Goal: Use online tool/utility: Utilize a website feature to perform a specific function

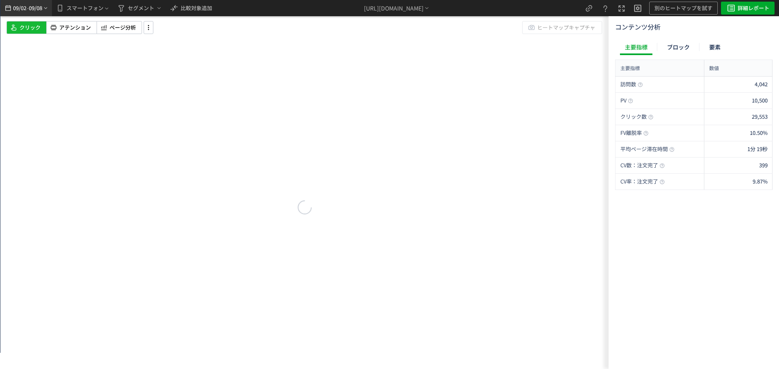
click at [45, 13] on div "09/02 - 09/08" at bounding box center [26, 8] width 45 height 16
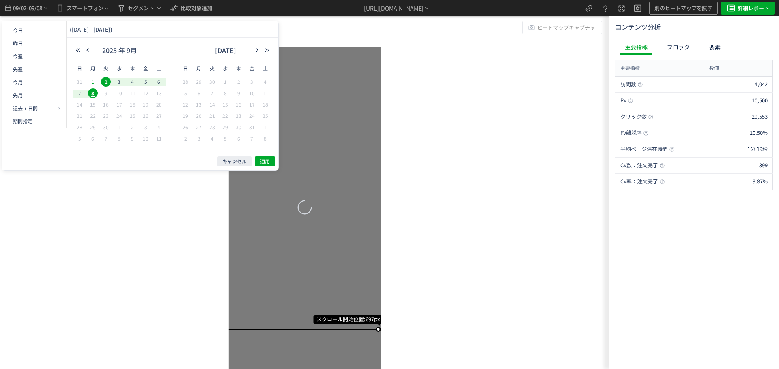
click at [90, 84] on span "1" at bounding box center [93, 82] width 10 height 10
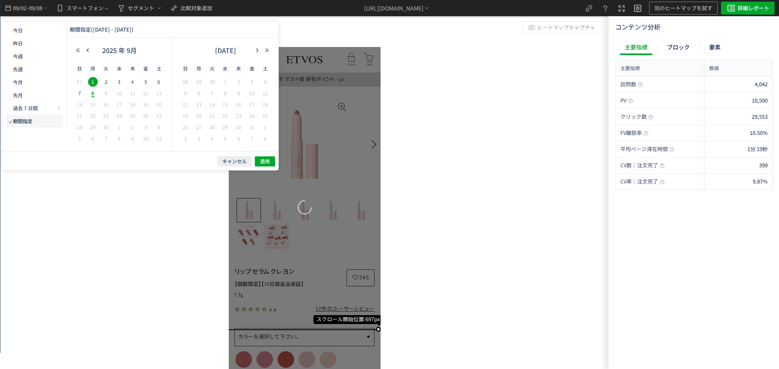
click at [88, 52] on icon "button" at bounding box center [87, 50] width 5 height 5
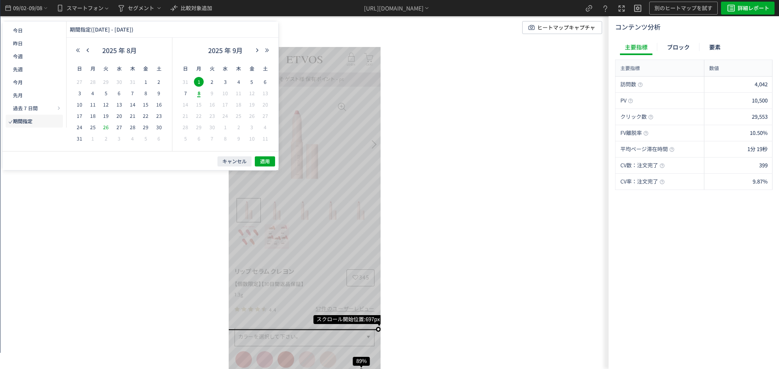
click at [106, 128] on span "26" at bounding box center [106, 127] width 10 height 10
click at [263, 159] on span "適用" at bounding box center [265, 161] width 10 height 7
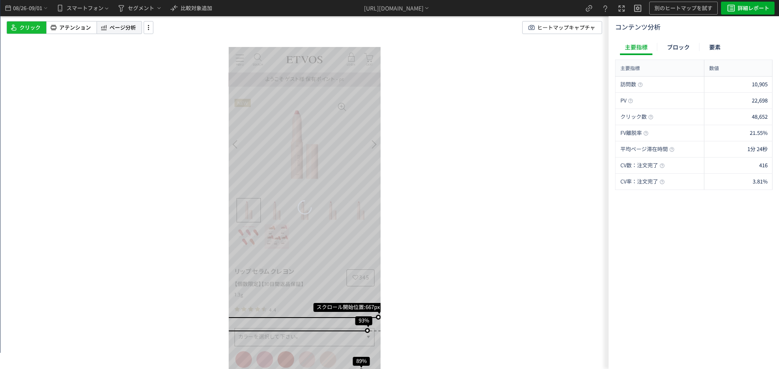
click at [107, 27] on icon at bounding box center [104, 28] width 8 height 10
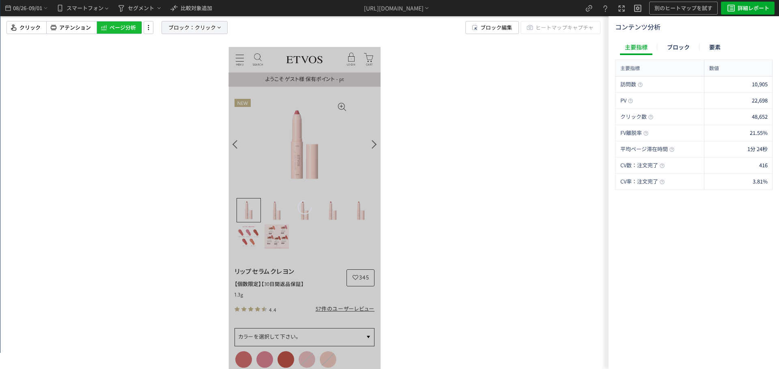
click at [172, 23] on span "ブロック：" at bounding box center [181, 27] width 26 height 12
click at [171, 74] on div "ブロック 要素" at bounding box center [174, 66] width 41 height 19
click at [168, 69] on span "要素" at bounding box center [165, 70] width 12 height 8
click at [175, 99] on span "クリック" at bounding box center [171, 98] width 21 height 8
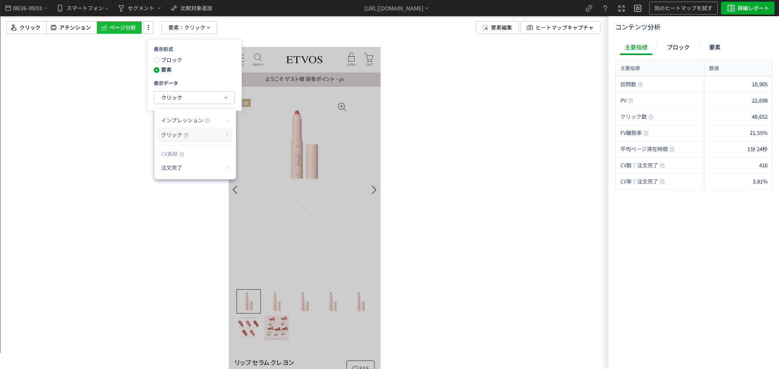
click at [181, 134] on span "クリック" at bounding box center [171, 135] width 21 height 8
click at [253, 148] on li "クリック率" at bounding box center [259, 154] width 43 height 15
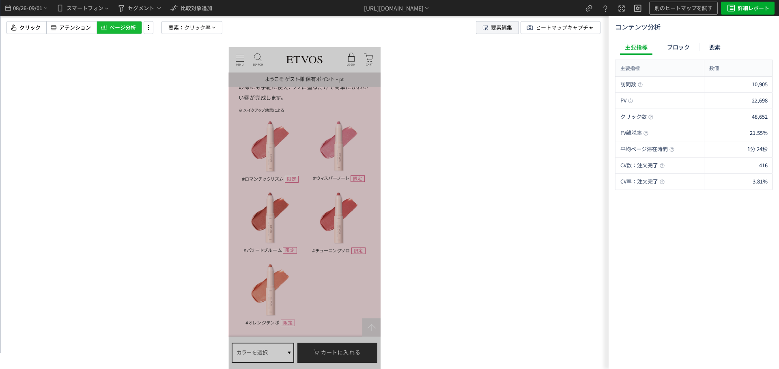
scroll to position [1622, 0]
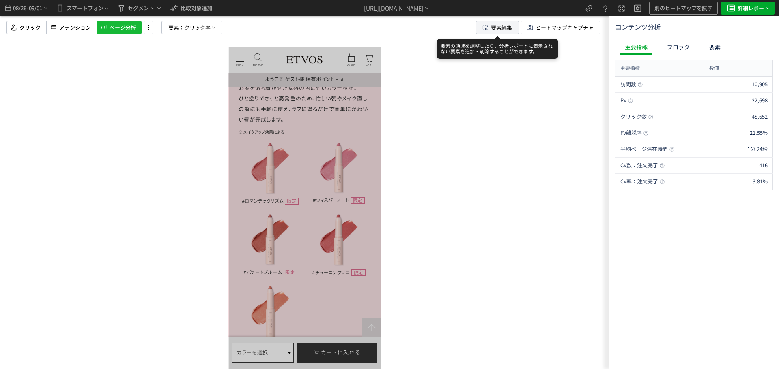
click at [498, 26] on span "要素編集" at bounding box center [501, 27] width 21 height 12
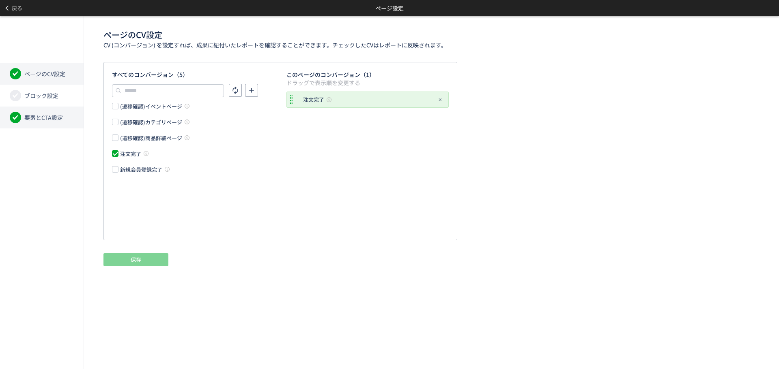
click at [47, 109] on li "要素とCTA設定" at bounding box center [42, 118] width 84 height 22
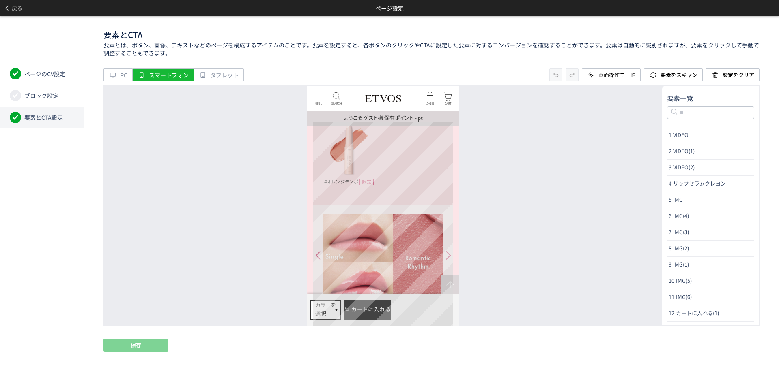
scroll to position [1825, 0]
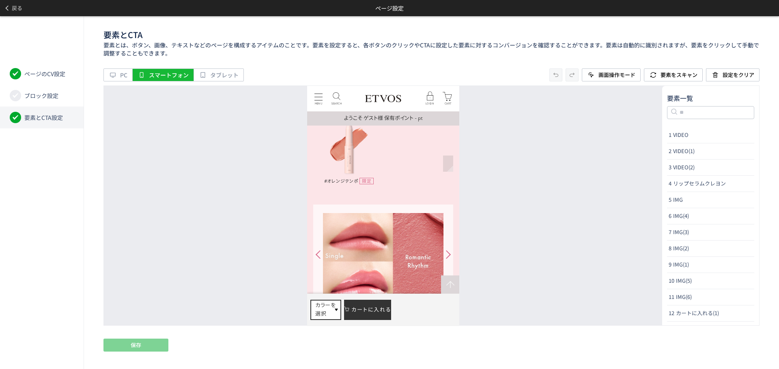
click at [448, 247] on div at bounding box center [447, 255] width 10 height 16
click at [319, 250] on div at bounding box center [318, 258] width 10 height 16
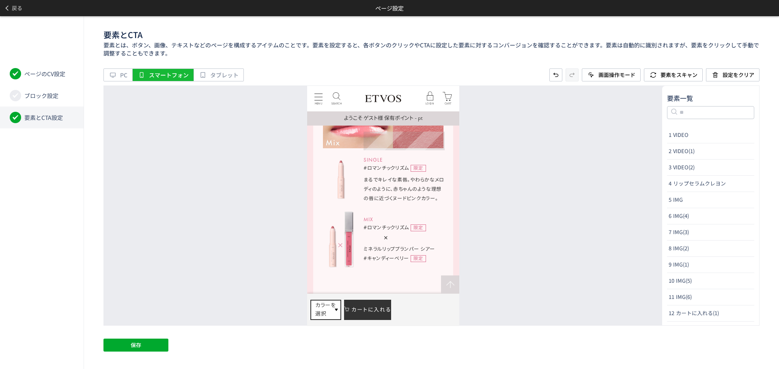
scroll to position [2028, 0]
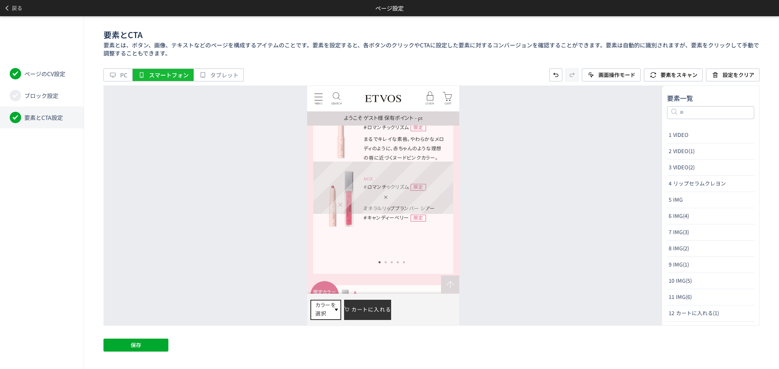
click at [449, 285] on div "限定カラー 登場 ミネラルリッププランパー 3,300円 (税込)" at bounding box center [383, 311] width 140 height 52
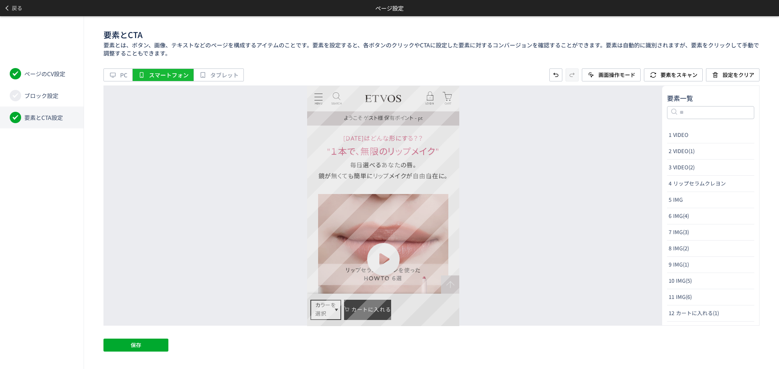
scroll to position [2393, 0]
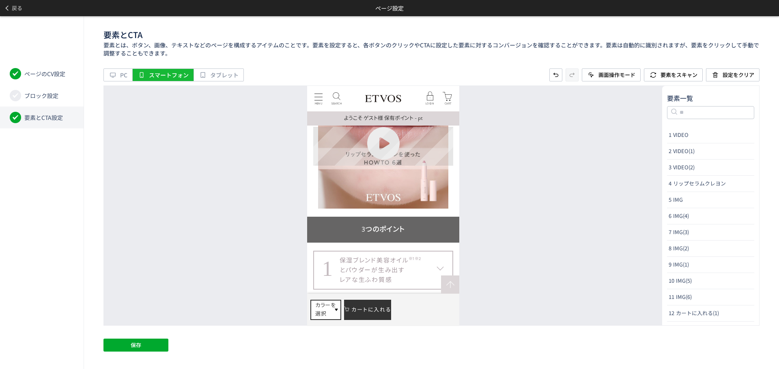
click at [443, 251] on dt "1 保湿ブレンド美容オイル ※1 ※2 とパウダーが生み出す レアな生ふわ質感" at bounding box center [383, 270] width 140 height 39
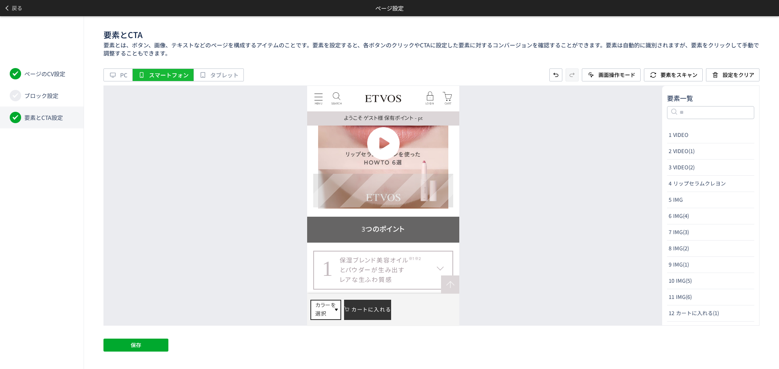
click at [447, 298] on dt "2 2in1形状で、くっきりラインも ふんわりリップも思うがままに" at bounding box center [383, 315] width 140 height 34
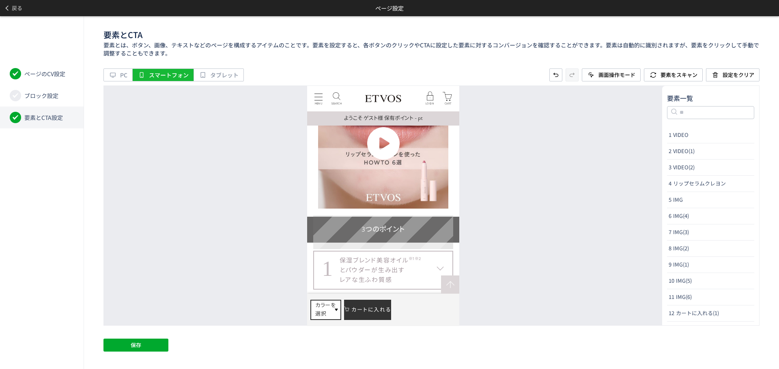
click at [442, 339] on dt "3 クレンジングいらず、石けんオフ。" at bounding box center [383, 356] width 140 height 34
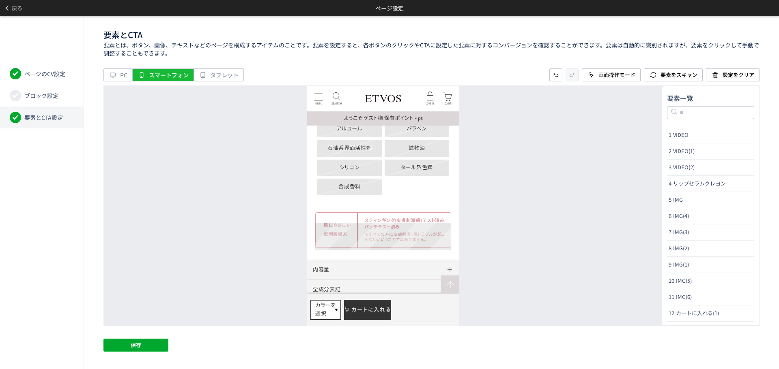
scroll to position [2677, 0]
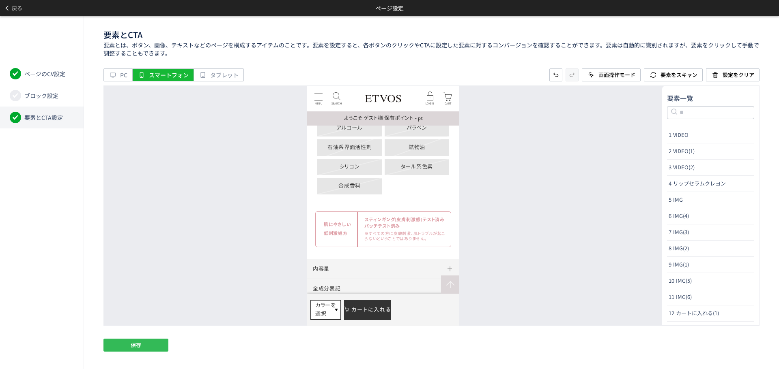
click at [159, 347] on button "保存" at bounding box center [135, 345] width 65 height 13
click at [24, 8] on button "戻る" at bounding box center [13, 8] width 26 height 16
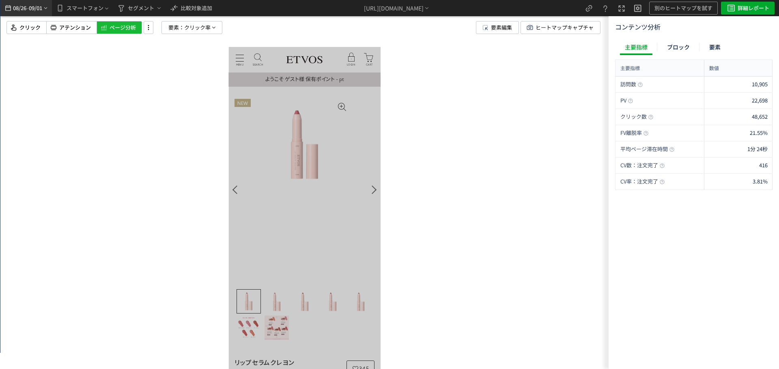
click at [36, 10] on span "09/01" at bounding box center [36, 8] width 14 height 16
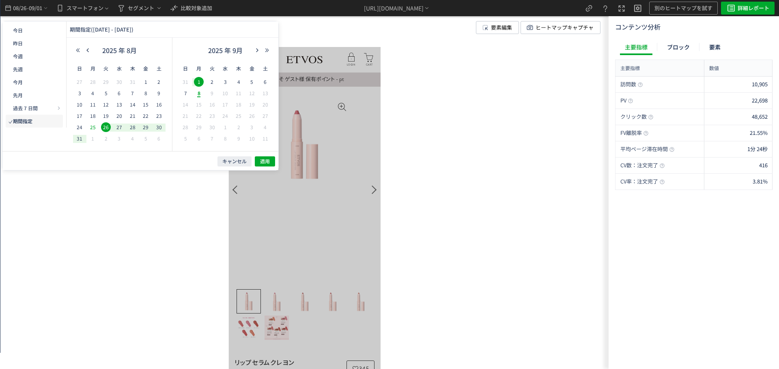
click at [93, 126] on span "25" at bounding box center [93, 127] width 10 height 10
click at [122, 117] on span "20" at bounding box center [119, 116] width 10 height 10
click at [116, 114] on span "20" at bounding box center [119, 116] width 10 height 10
click at [106, 124] on span "26" at bounding box center [106, 127] width 10 height 10
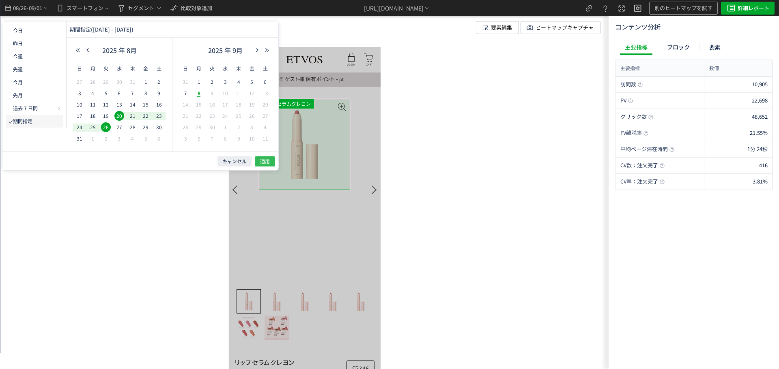
click at [268, 161] on span "適用" at bounding box center [265, 161] width 10 height 7
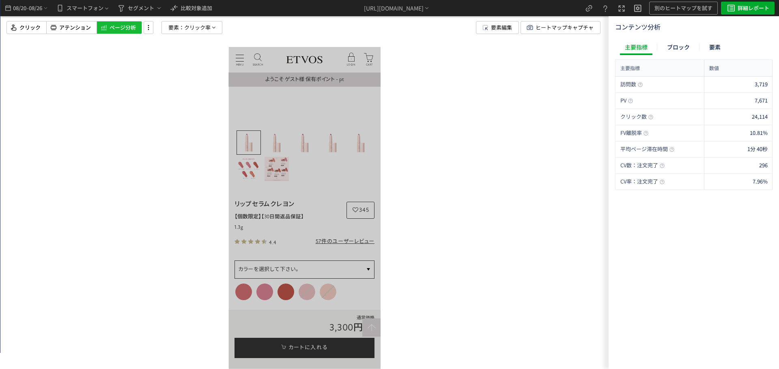
scroll to position [203, 0]
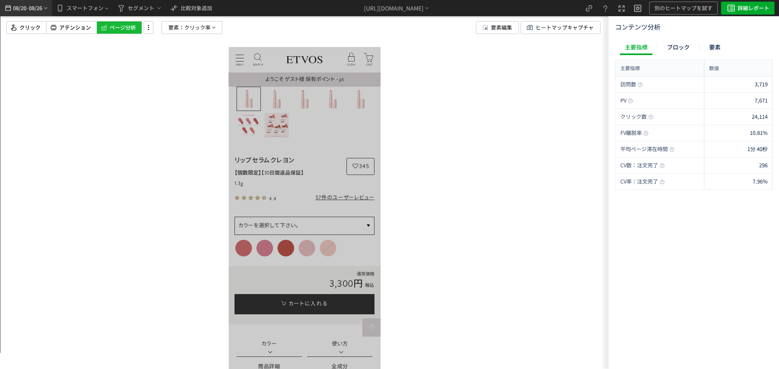
click at [44, 13] on div "08/20 - 08/26" at bounding box center [26, 8] width 45 height 16
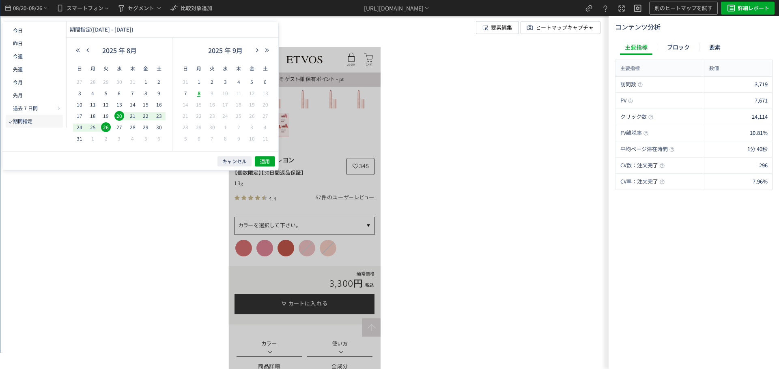
click at [199, 95] on span "8" at bounding box center [199, 93] width 10 height 10
click at [210, 79] on span "2" at bounding box center [212, 82] width 10 height 10
click at [267, 160] on span "適用" at bounding box center [265, 161] width 10 height 7
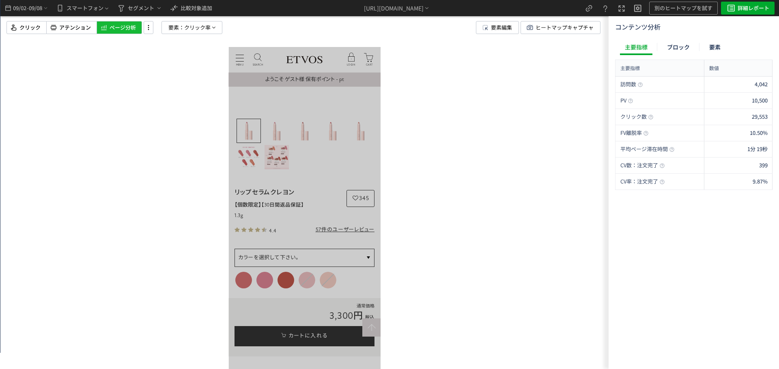
scroll to position [122, 0]
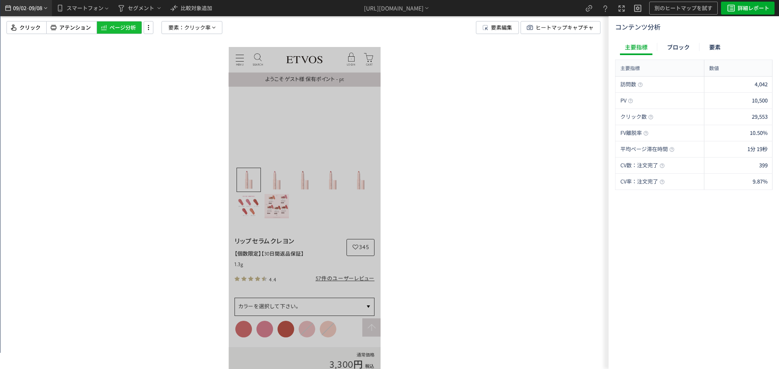
click at [32, 11] on span "09/08" at bounding box center [36, 8] width 14 height 16
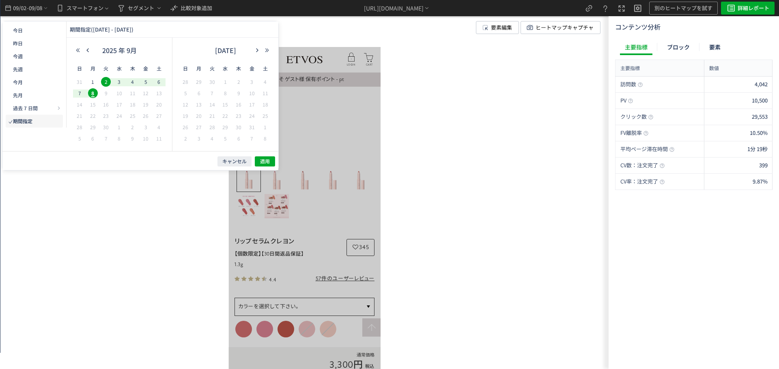
click at [107, 83] on span "2" at bounding box center [106, 82] width 10 height 10
click at [132, 81] on span "4" at bounding box center [133, 82] width 10 height 10
click at [264, 163] on span "適用" at bounding box center [265, 161] width 10 height 7
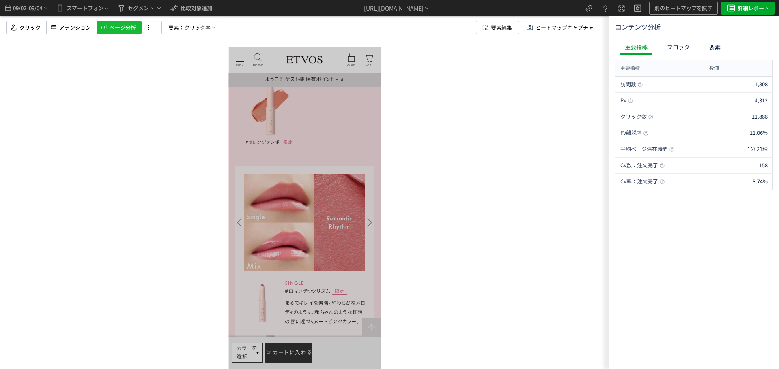
scroll to position [2068, 0]
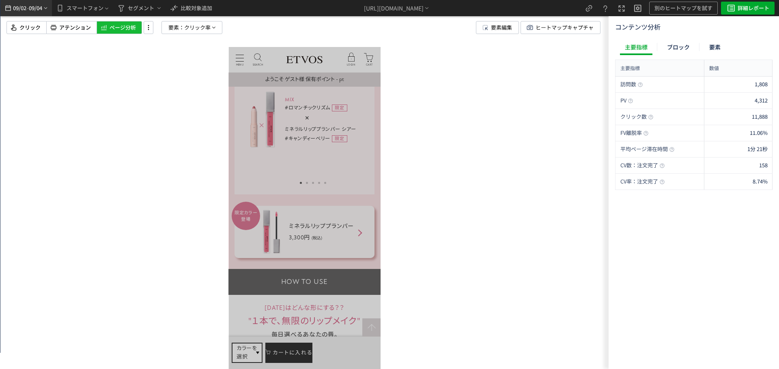
click at [30, 9] on span "09/04" at bounding box center [36, 8] width 14 height 16
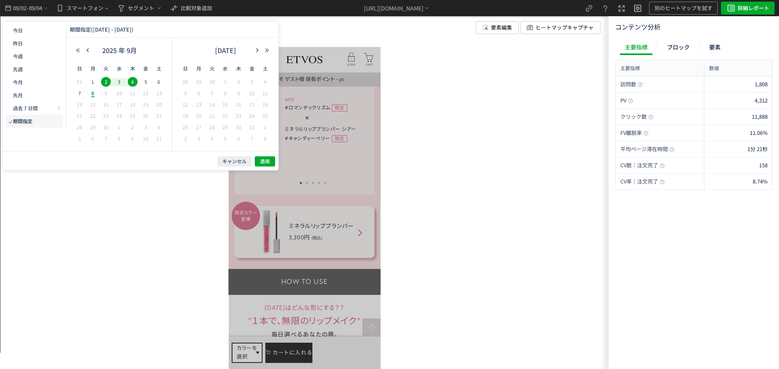
click at [108, 80] on span "2" at bounding box center [106, 82] width 10 height 10
click at [119, 80] on span "3" at bounding box center [119, 82] width 10 height 10
click at [262, 161] on span "適用" at bounding box center [265, 161] width 10 height 7
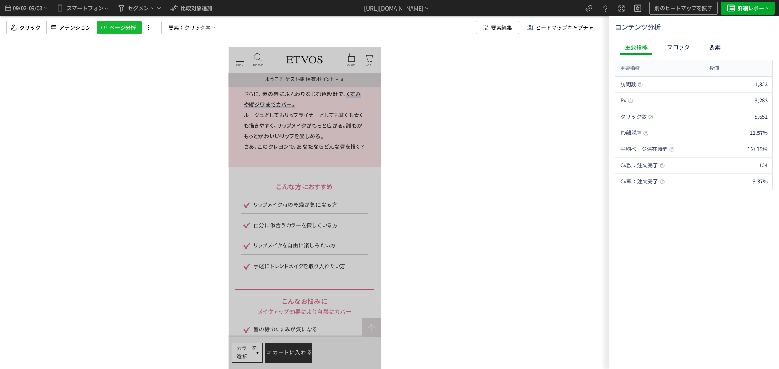
scroll to position [1176, 0]
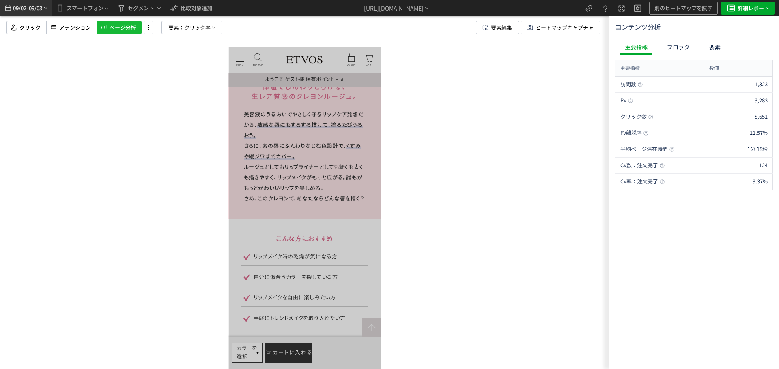
click at [32, 12] on span "09/03" at bounding box center [36, 8] width 14 height 16
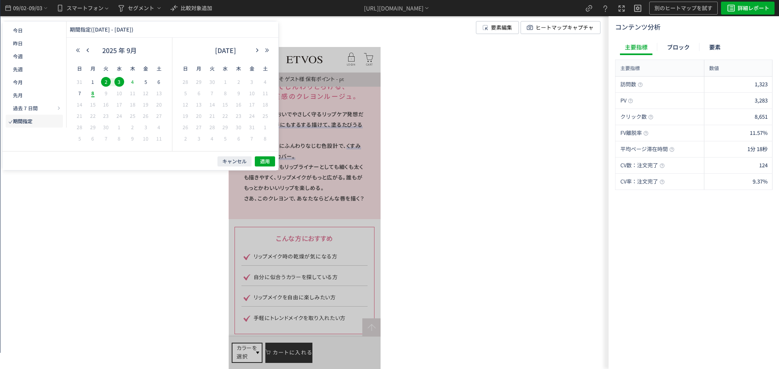
click at [134, 81] on span "4" at bounding box center [133, 82] width 10 height 10
click at [92, 96] on span "8" at bounding box center [93, 93] width 10 height 10
click at [256, 162] on button "適用" at bounding box center [265, 162] width 20 height 10
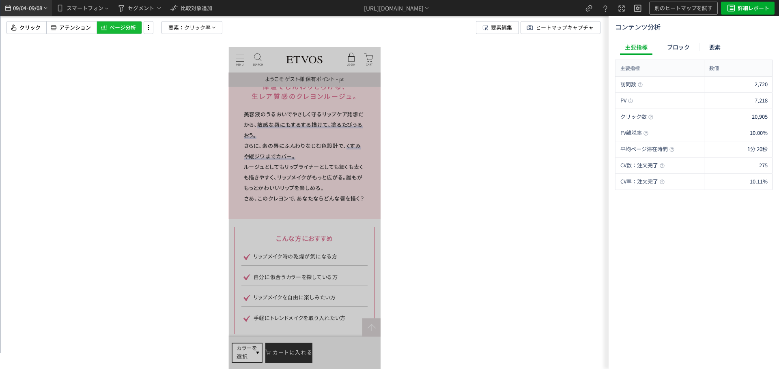
click at [39, 6] on span "09/08" at bounding box center [36, 8] width 14 height 16
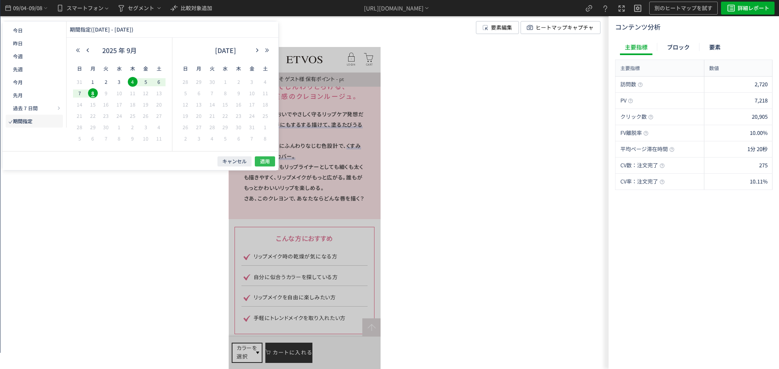
click at [262, 162] on span "適用" at bounding box center [265, 161] width 10 height 7
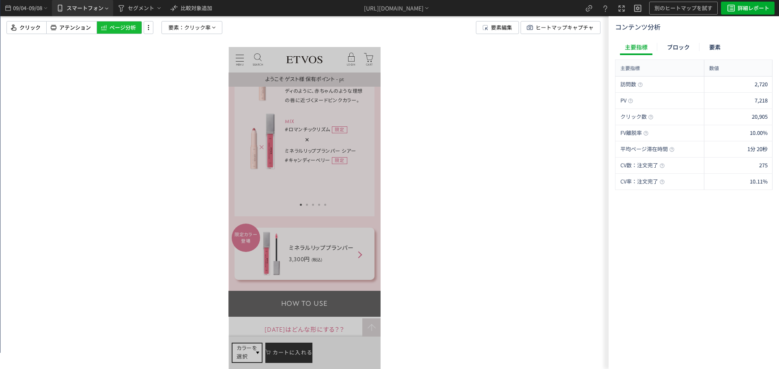
scroll to position [2028, 0]
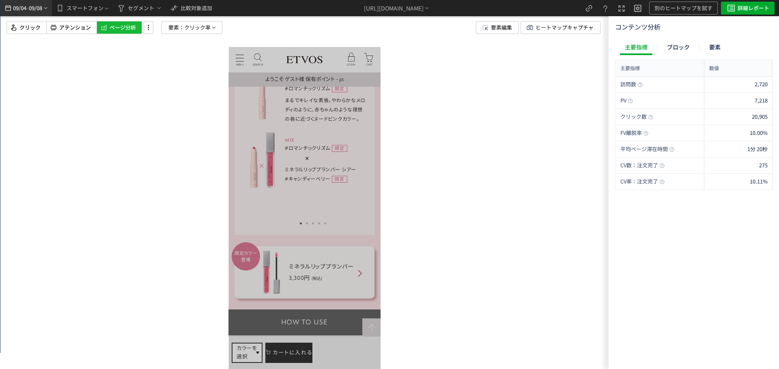
click at [42, 7] on span "09/08" at bounding box center [36, 8] width 14 height 16
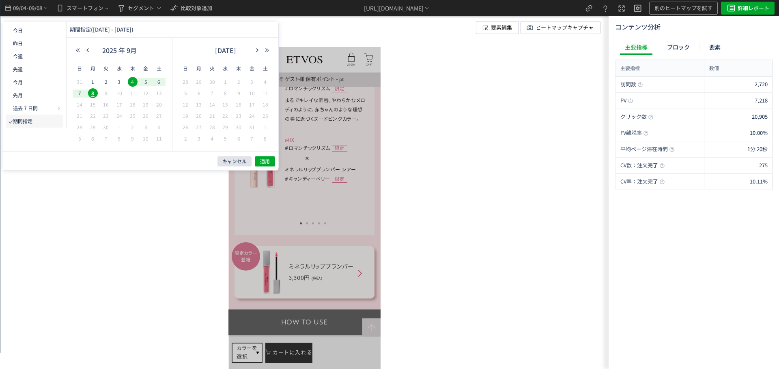
click at [225, 159] on span "キャンセル" at bounding box center [234, 161] width 24 height 7
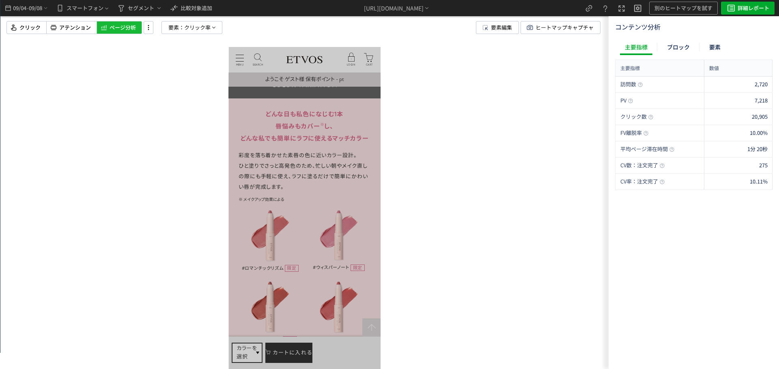
scroll to position [1582, 0]
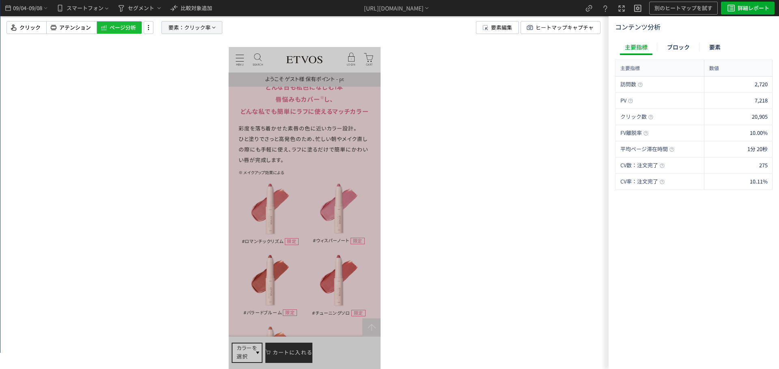
click at [179, 27] on span "要素：" at bounding box center [176, 27] width 16 height 12
click at [172, 97] on span "クリック率" at bounding box center [172, 98] width 26 height 8
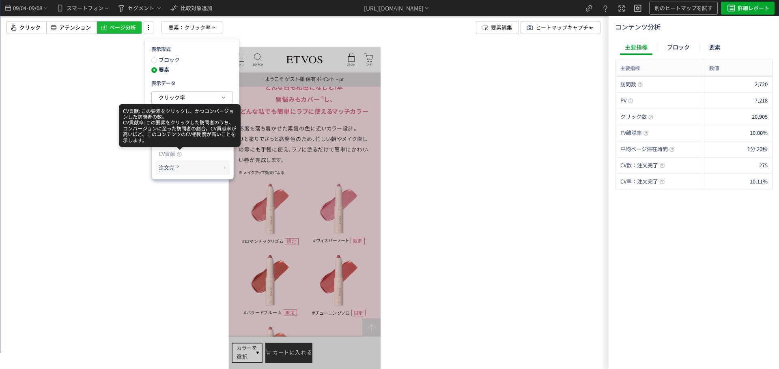
click at [183, 167] on p "注文完了" at bounding box center [190, 168] width 62 height 14
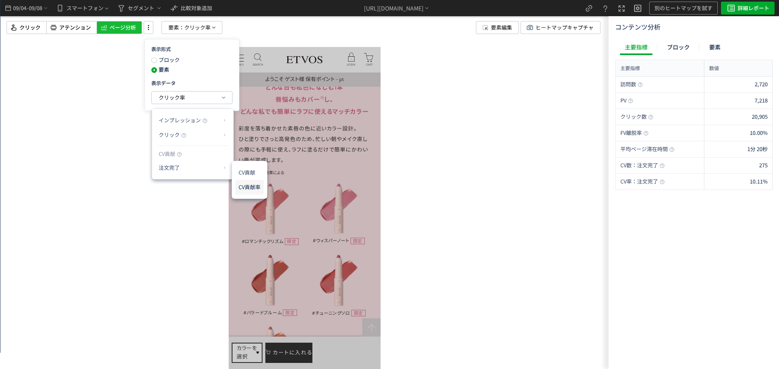
click at [243, 186] on li "CV貢献率" at bounding box center [249, 187] width 28 height 15
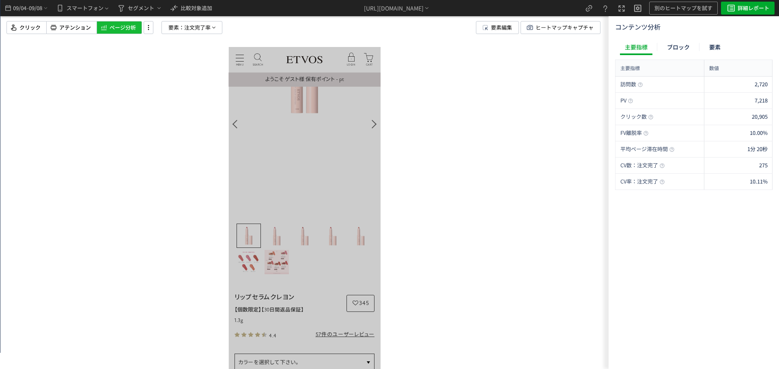
scroll to position [0, 0]
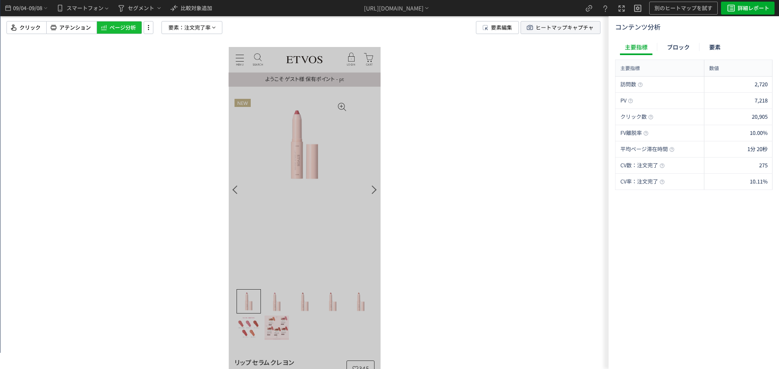
click at [582, 27] on span "ヒートマップキャプチャ" at bounding box center [564, 27] width 58 height 12
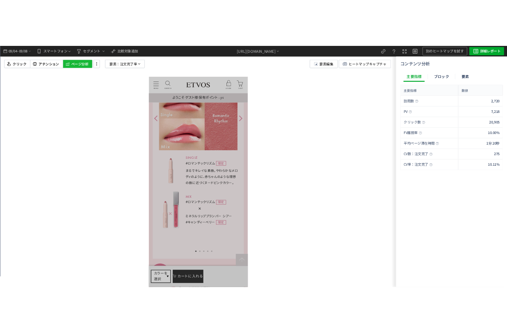
scroll to position [1947, 0]
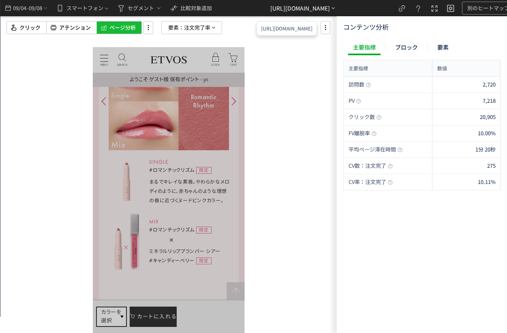
click at [296, 5] on div "[URL][DOMAIN_NAME]" at bounding box center [301, 8] width 60 height 9
click at [309, 30] on li "別ページに移動" at bounding box center [304, 31] width 69 height 13
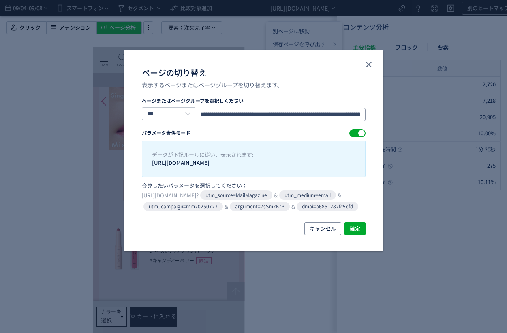
click at [354, 113] on input "**********" at bounding box center [280, 114] width 170 height 13
paste input "ページの切り替え"
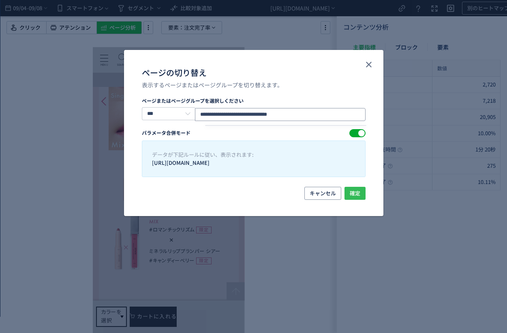
type input "**********"
click at [360, 194] on span "確定" at bounding box center [355, 193] width 11 height 13
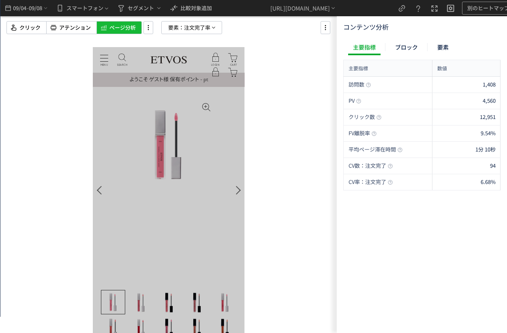
click at [292, 223] on div at bounding box center [168, 166] width 337 height 333
click at [318, 30] on div "クリック アテンション ページ分析 要素： 注文完了率" at bounding box center [174, 27] width 337 height 13
click at [325, 29] on icon at bounding box center [326, 27] width 10 height 9
click at [347, 62] on li "ヒートマップキャプチャ" at bounding box center [362, 62] width 77 height 13
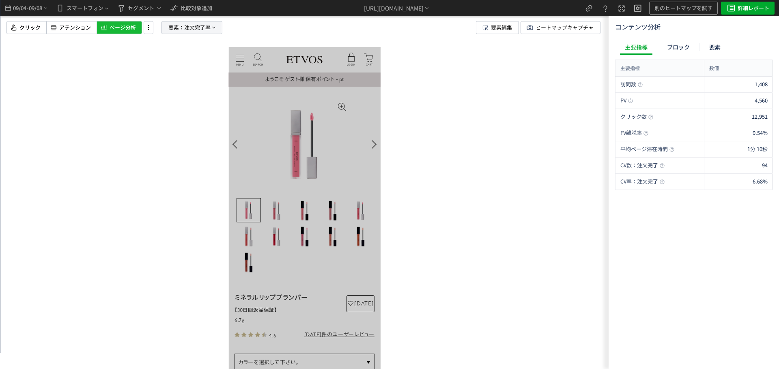
click at [183, 26] on span "要素：" at bounding box center [176, 27] width 16 height 12
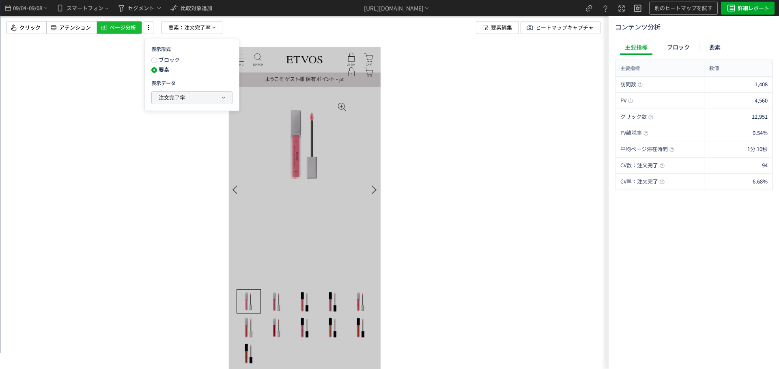
click at [180, 101] on span "注文完了率" at bounding box center [172, 98] width 26 height 8
click at [189, 135] on p "クリック" at bounding box center [190, 135] width 62 height 14
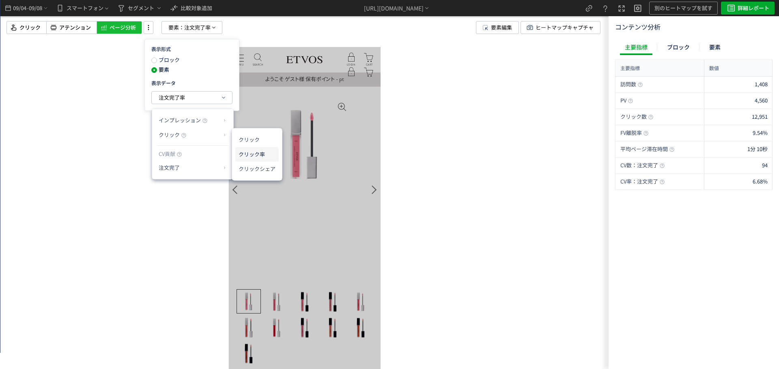
click at [258, 152] on li "クリック率" at bounding box center [256, 154] width 43 height 15
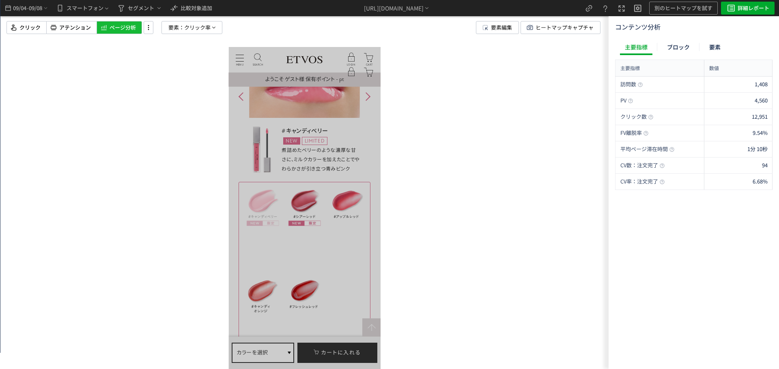
scroll to position [1866, 0]
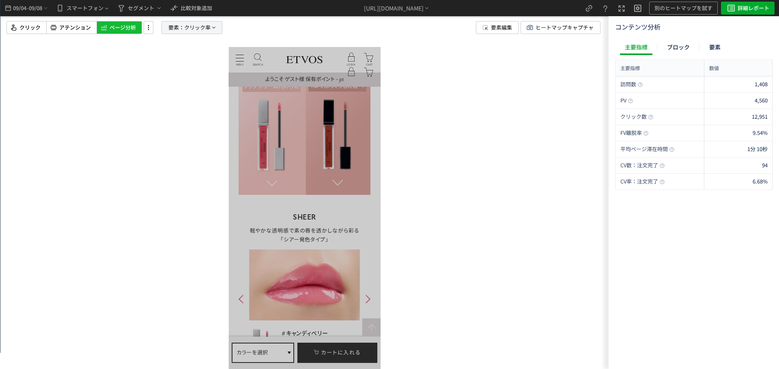
click at [167, 29] on p "要素： クリック率" at bounding box center [191, 27] width 61 height 13
click at [165, 99] on span "クリック率" at bounding box center [172, 98] width 26 height 8
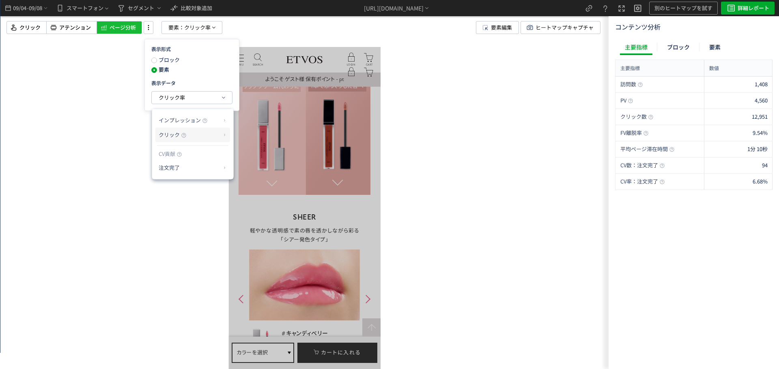
click at [168, 139] on p "クリック" at bounding box center [190, 135] width 62 height 14
click at [254, 144] on li "クリック" at bounding box center [256, 140] width 43 height 15
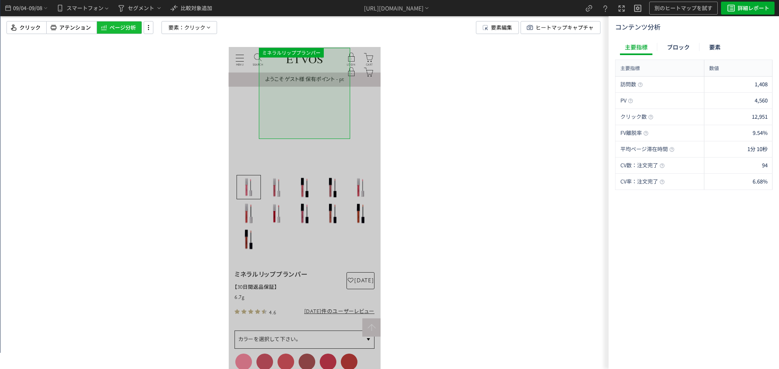
scroll to position [0, 0]
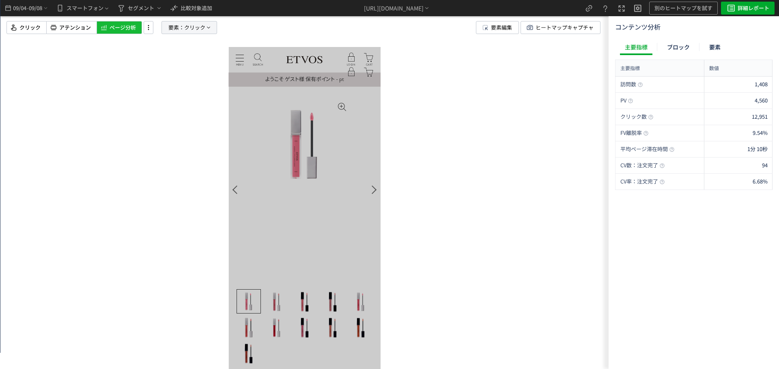
click at [211, 22] on p "要素： クリック" at bounding box center [189, 27] width 56 height 13
click at [189, 99] on button "クリック" at bounding box center [189, 98] width 80 height 12
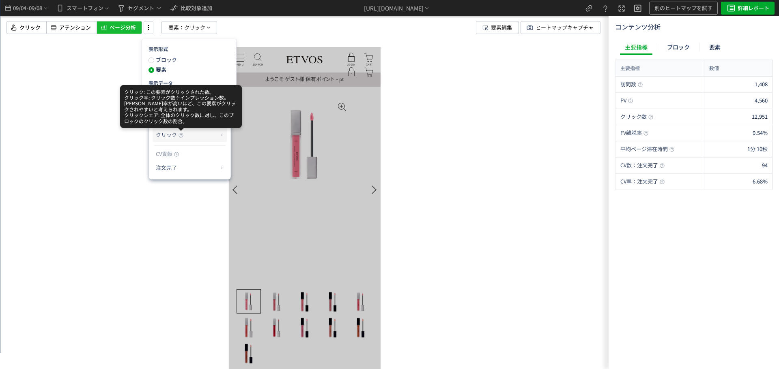
click at [217, 140] on p "クリック" at bounding box center [187, 135] width 62 height 14
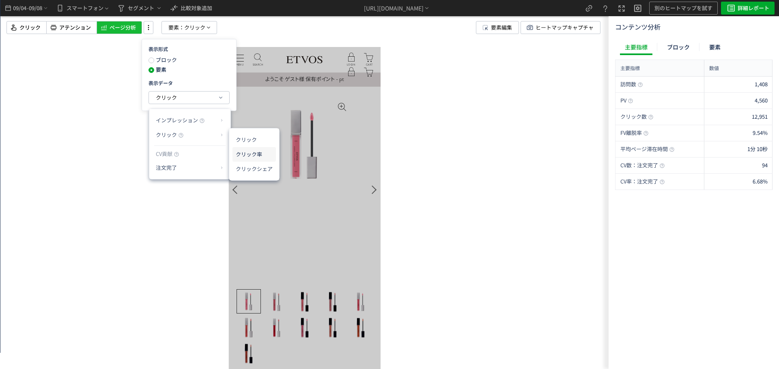
click at [256, 153] on li "クリック率" at bounding box center [253, 154] width 43 height 15
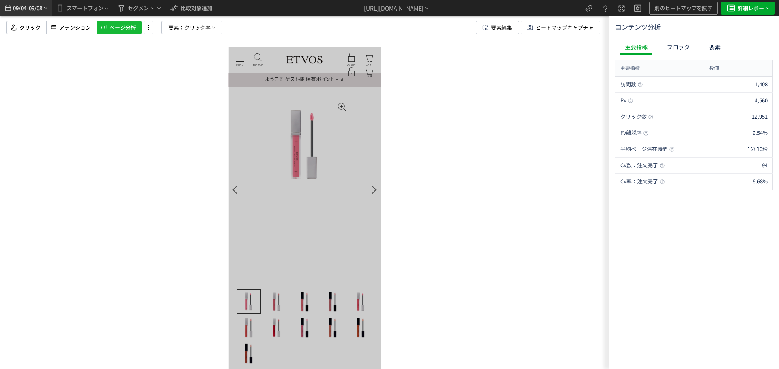
click at [36, 6] on span "09/08" at bounding box center [36, 8] width 14 height 16
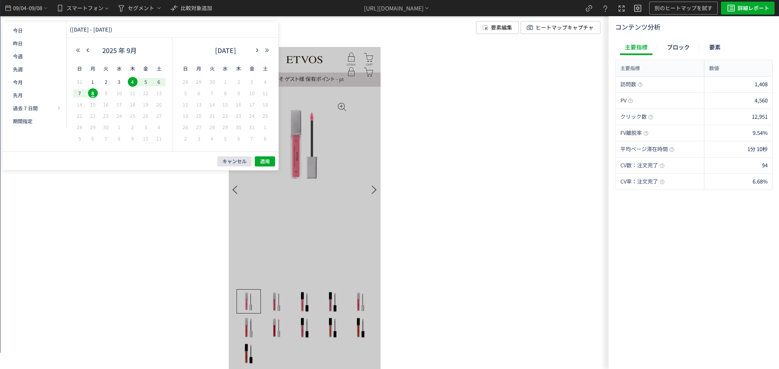
click at [238, 162] on span "キャンセル" at bounding box center [234, 161] width 24 height 7
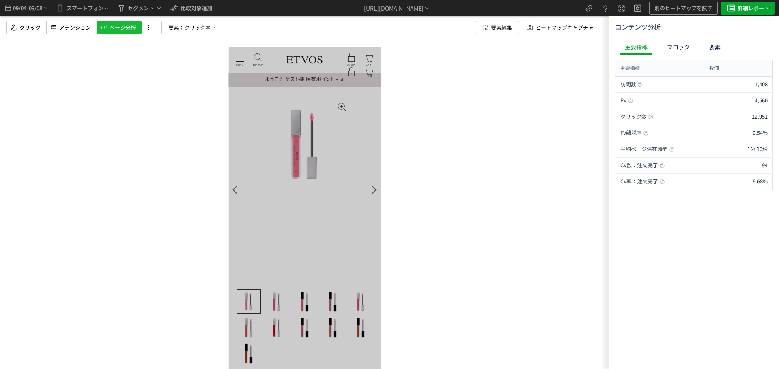
click at [111, 172] on div at bounding box center [304, 166] width 608 height 333
click at [507, 23] on span "ヒートマップキャプチャ" at bounding box center [564, 27] width 58 height 12
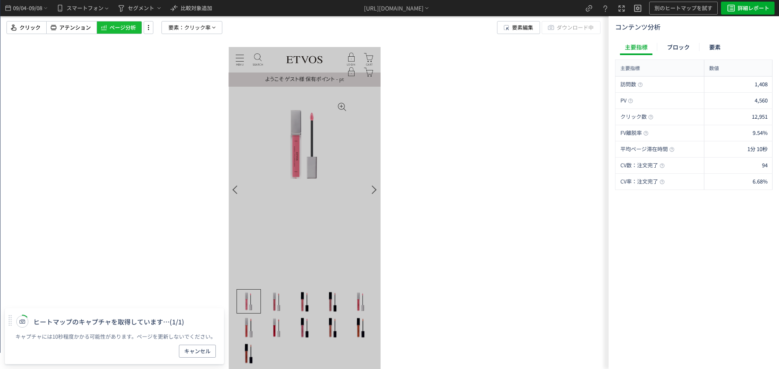
click at [88, 162] on div at bounding box center [304, 166] width 608 height 333
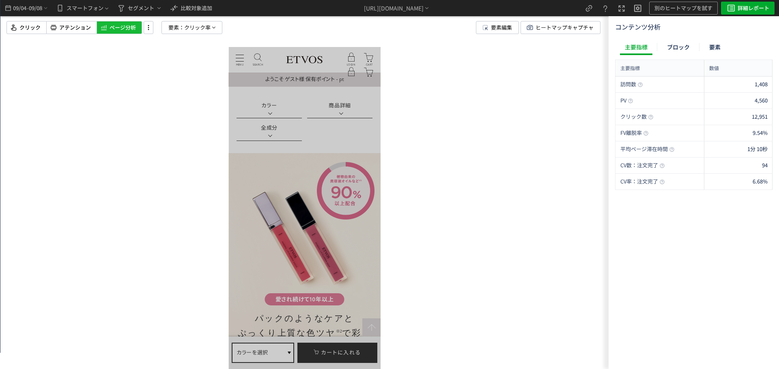
scroll to position [527, 0]
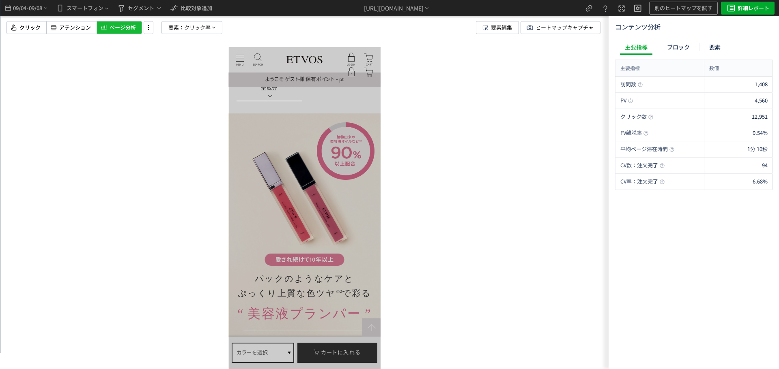
click at [507, 59] on div at bounding box center [304, 166] width 608 height 333
click at [423, 11] on div "https://etvos.com/shop/g/gAH10340*" at bounding box center [394, 8] width 60 height 9
click at [414, 31] on li "別ページに移動" at bounding box center [397, 31] width 69 height 13
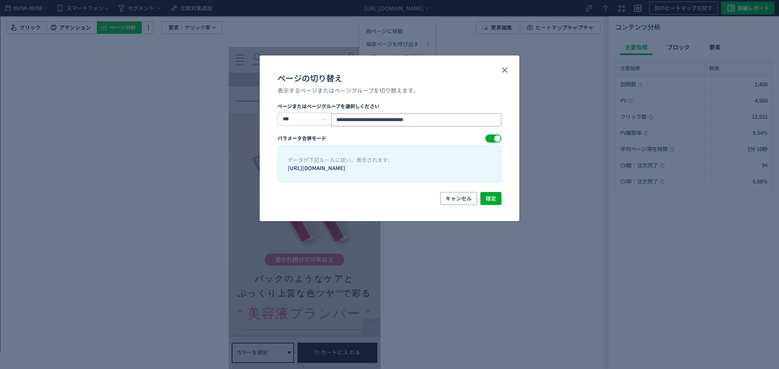
drag, startPoint x: 439, startPoint y: 114, endPoint x: 195, endPoint y: 95, distance: 244.5
click at [196, 95] on div "**********" at bounding box center [389, 184] width 779 height 369
paste input "*"
type input "**********"
click at [485, 198] on button "確定" at bounding box center [490, 198] width 21 height 13
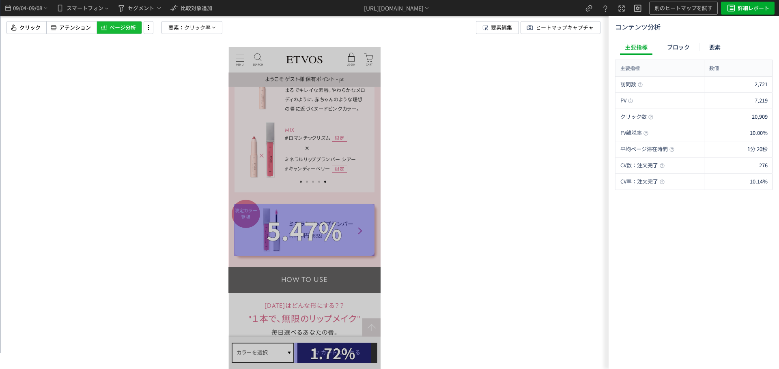
scroll to position [1744, 0]
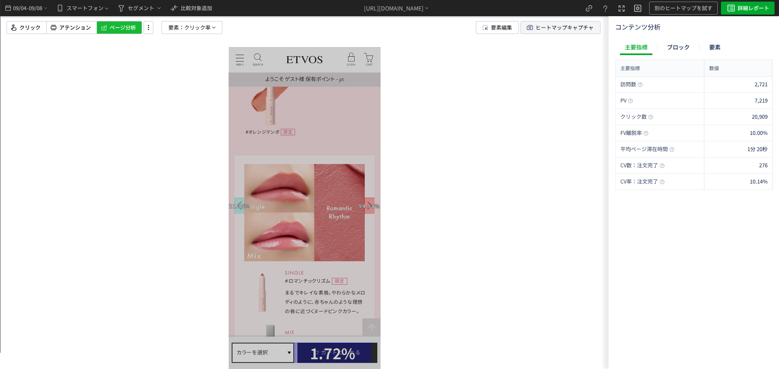
click at [547, 28] on span "ヒートマップキャプチャ" at bounding box center [564, 27] width 58 height 12
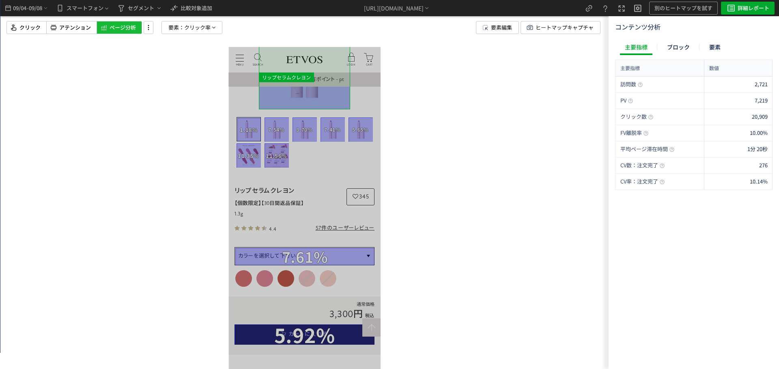
scroll to position [0, 0]
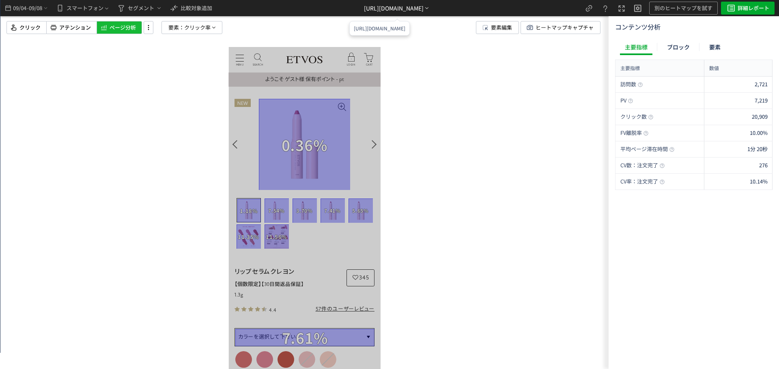
click at [377, 7] on div "[URL][DOMAIN_NAME]" at bounding box center [394, 8] width 60 height 9
click at [264, 26] on div "クリック アテンション ページ分析 要素： クリック率 要素編集 ヒートマップキャプチャ" at bounding box center [310, 27] width 608 height 13
click at [187, 12] on span "比較対象追加" at bounding box center [196, 8] width 32 height 13
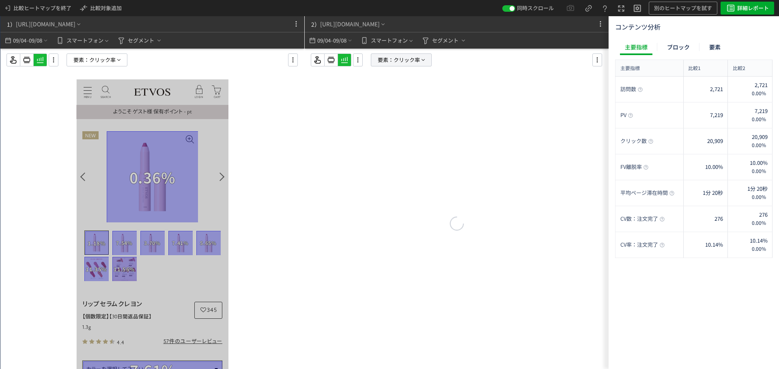
click at [405, 61] on span "クリック率" at bounding box center [406, 60] width 26 height 12
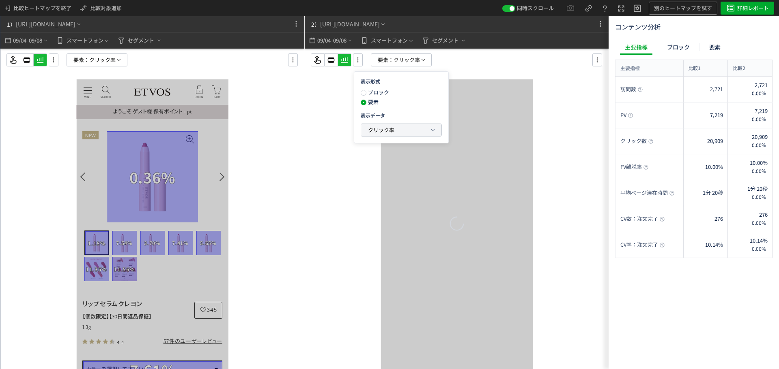
click at [387, 126] on span "クリック率" at bounding box center [381, 130] width 26 height 10
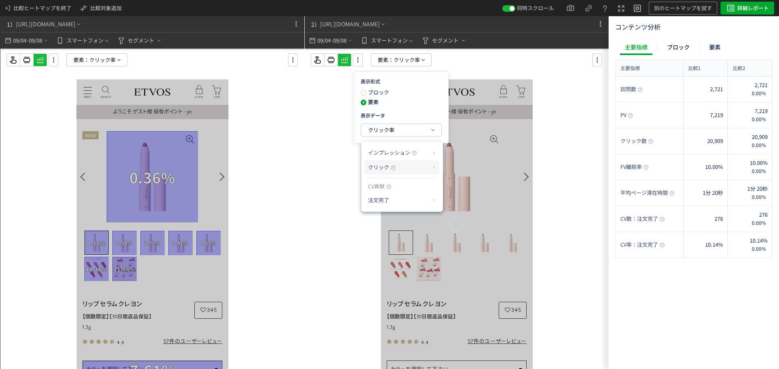
click at [382, 168] on span "クリック" at bounding box center [378, 167] width 21 height 8
click at [422, 200] on p "注文完了" at bounding box center [399, 200] width 62 height 14
click at [454, 221] on li "CV貢献率" at bounding box center [459, 220] width 28 height 15
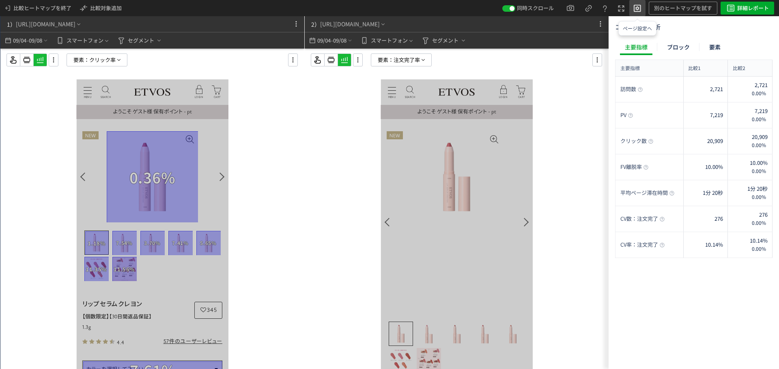
click at [635, 9] on icon at bounding box center [637, 8] width 10 height 10
click at [584, 114] on div at bounding box center [457, 225] width 304 height 353
click at [617, 5] on icon at bounding box center [621, 9] width 10 height 10
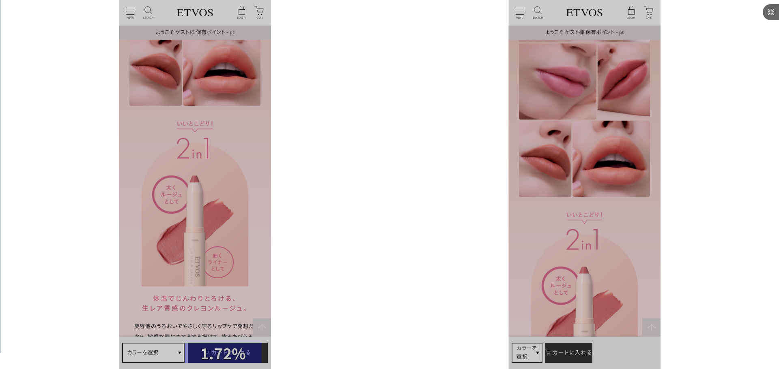
scroll to position [820, 0]
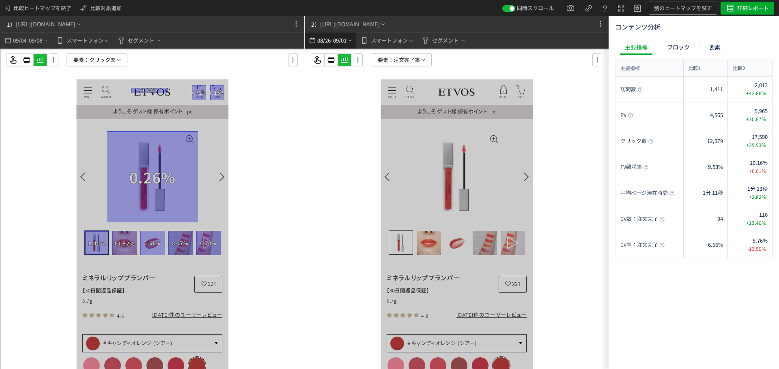
click at [342, 42] on span "09/01" at bounding box center [340, 40] width 14 height 16
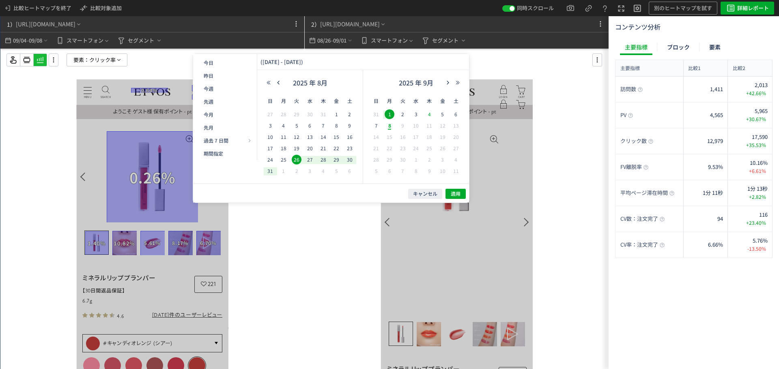
drag, startPoint x: 433, startPoint y: 116, endPoint x: 426, endPoint y: 117, distance: 6.5
click at [432, 116] on span "4" at bounding box center [429, 115] width 10 height 10
click at [390, 126] on span "8" at bounding box center [389, 126] width 10 height 10
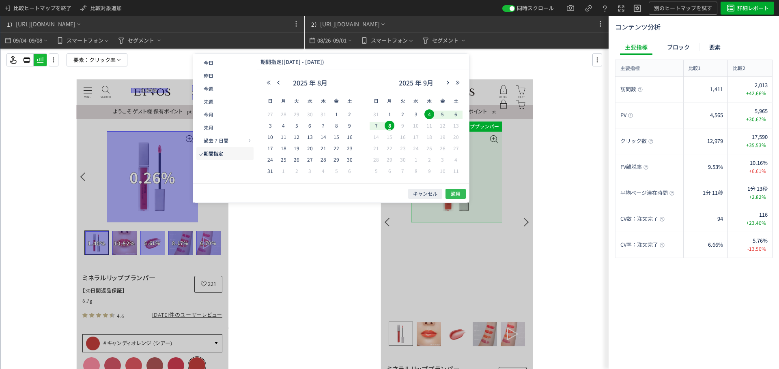
click at [456, 191] on span "適用" at bounding box center [456, 194] width 10 height 7
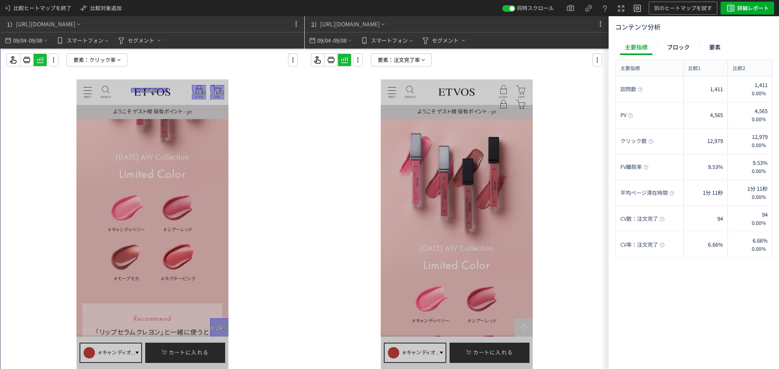
scroll to position [1003, 0]
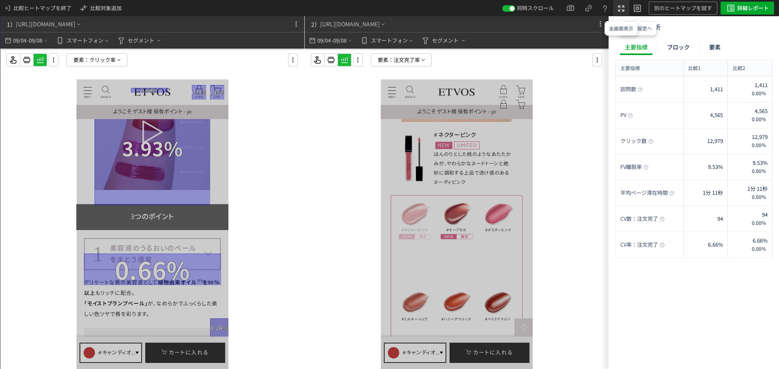
click at [622, 6] on use at bounding box center [621, 9] width 6 height 6
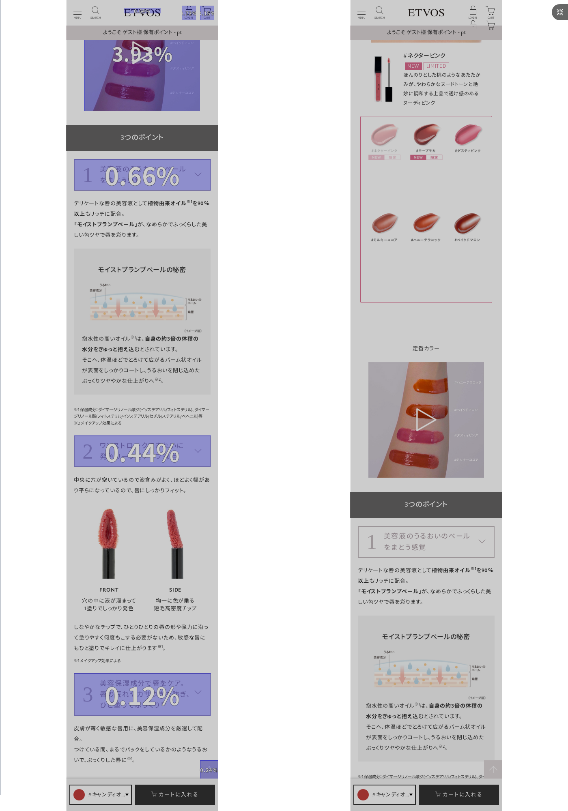
click at [561, 11] on use at bounding box center [559, 12] width 6 height 6
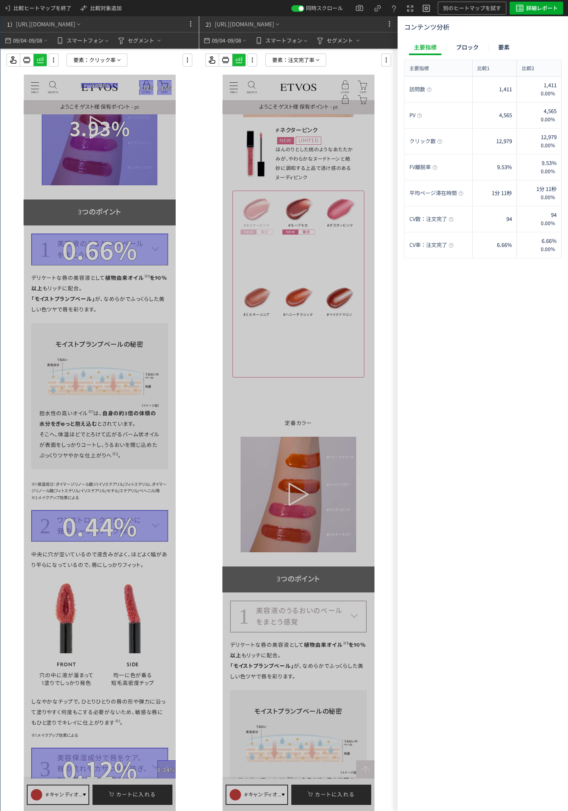
click at [202, 196] on div at bounding box center [298, 225] width 198 height 353
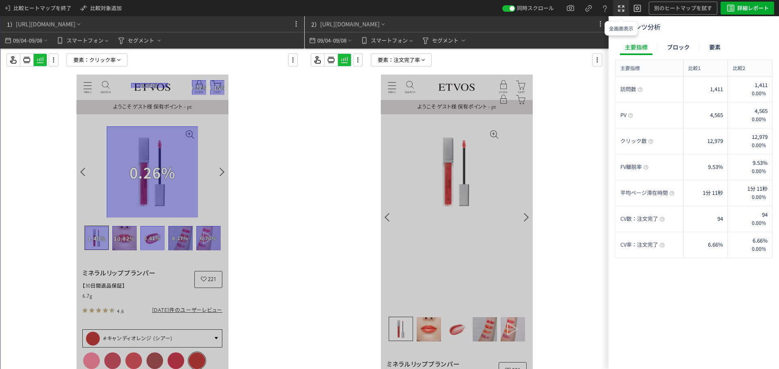
click at [622, 9] on icon at bounding box center [621, 9] width 10 height 10
